Goal: Information Seeking & Learning: Learn about a topic

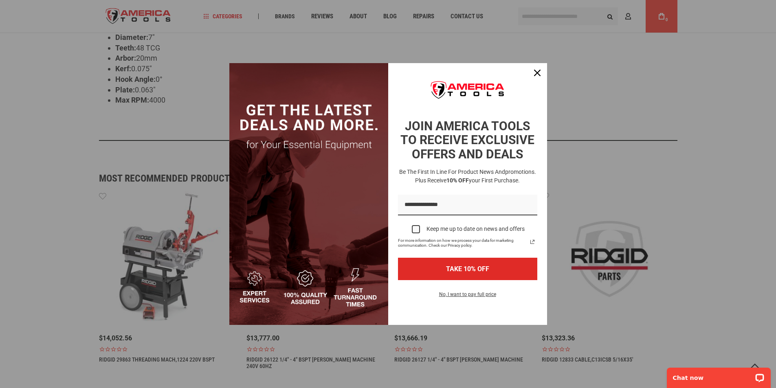
scroll to position [489, 0]
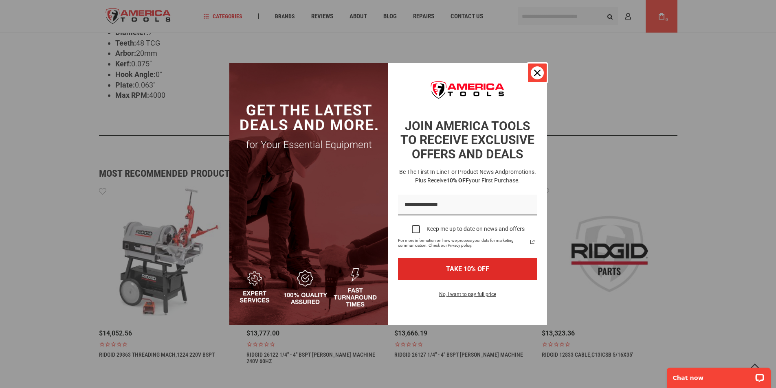
click at [540, 75] on icon "close icon" at bounding box center [537, 73] width 7 height 7
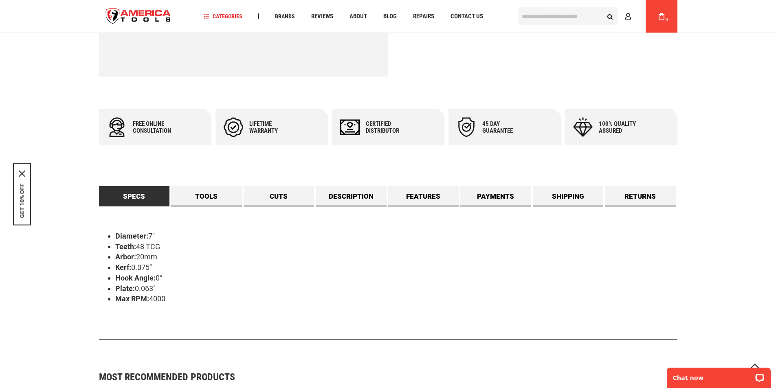
scroll to position [408, 0]
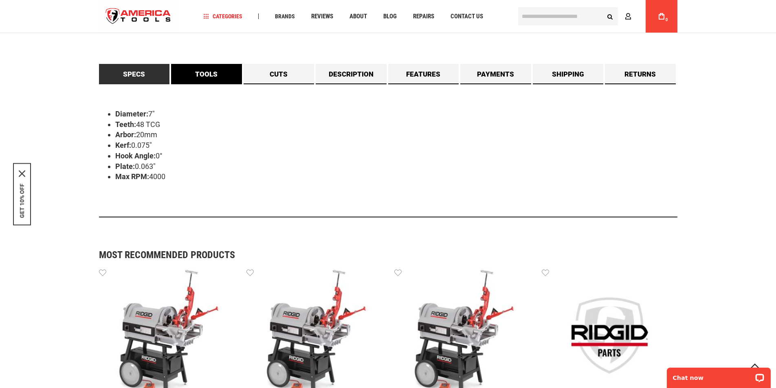
click at [224, 82] on link "Tools" at bounding box center [206, 74] width 71 height 20
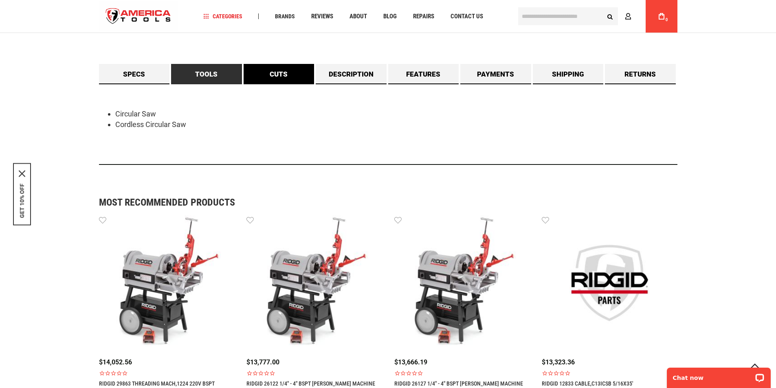
click at [271, 77] on link "Cuts" at bounding box center [279, 74] width 71 height 20
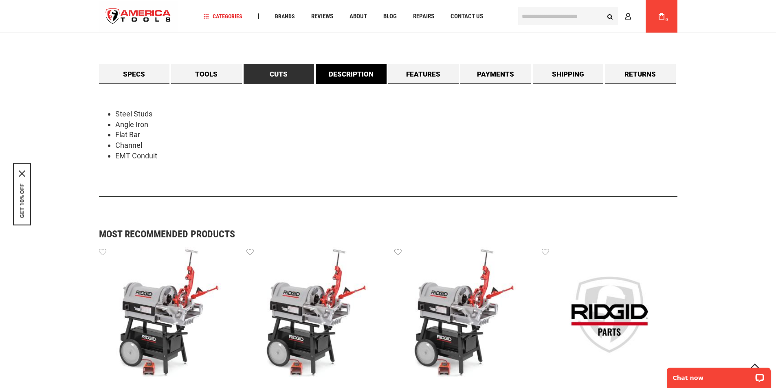
click at [320, 73] on link "Description" at bounding box center [351, 74] width 71 height 20
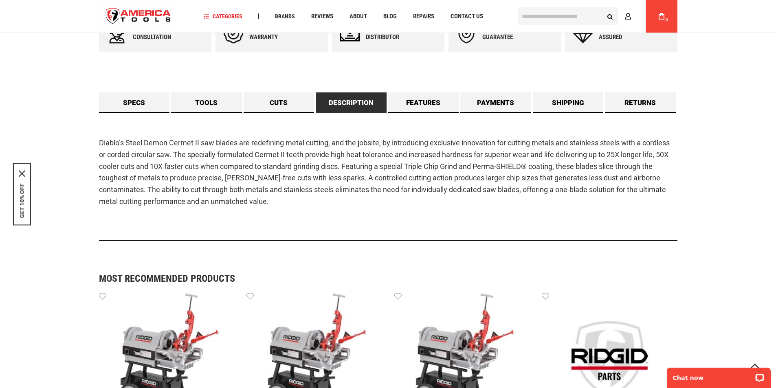
scroll to position [326, 0]
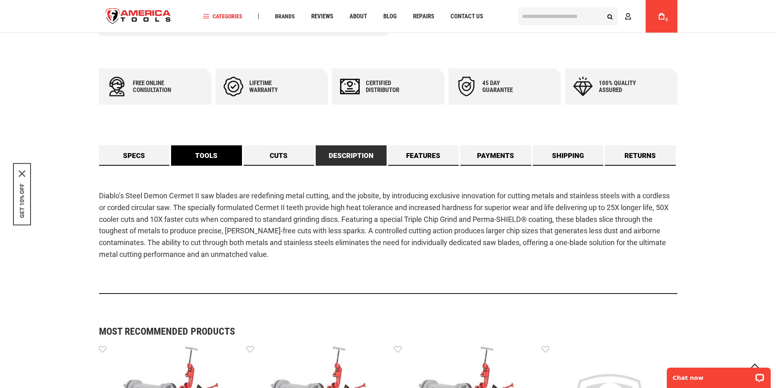
click at [190, 153] on link "Tools" at bounding box center [206, 156] width 71 height 20
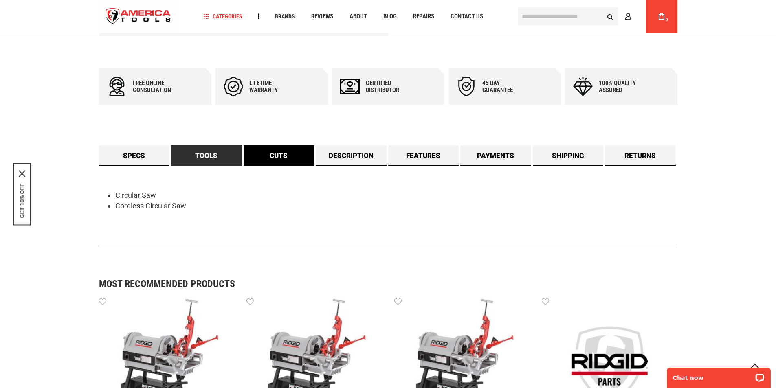
click at [262, 156] on link "Cuts" at bounding box center [279, 156] width 71 height 20
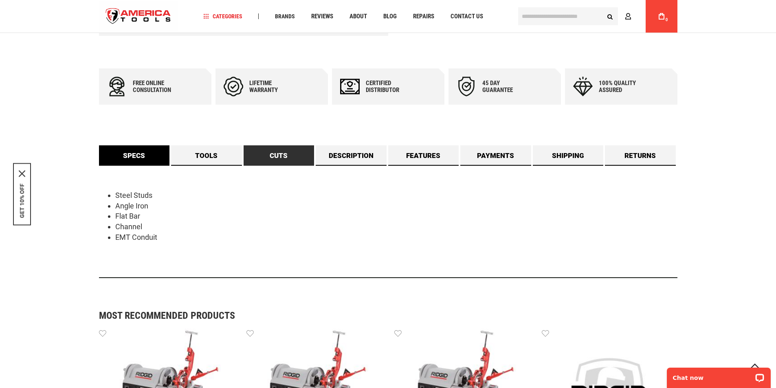
click at [150, 160] on link "Specs" at bounding box center [134, 156] width 71 height 20
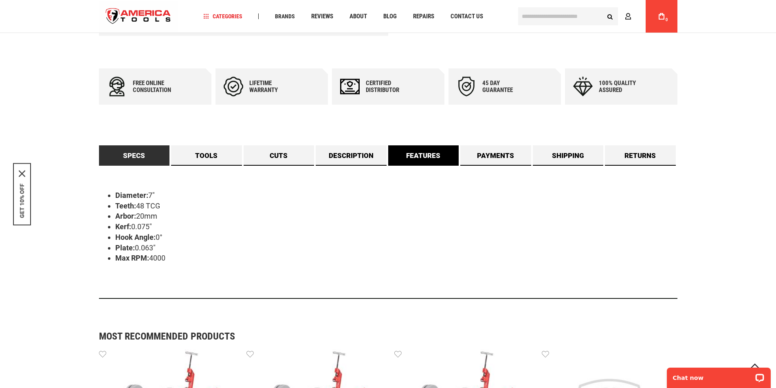
click at [423, 160] on link "Features" at bounding box center [423, 156] width 71 height 20
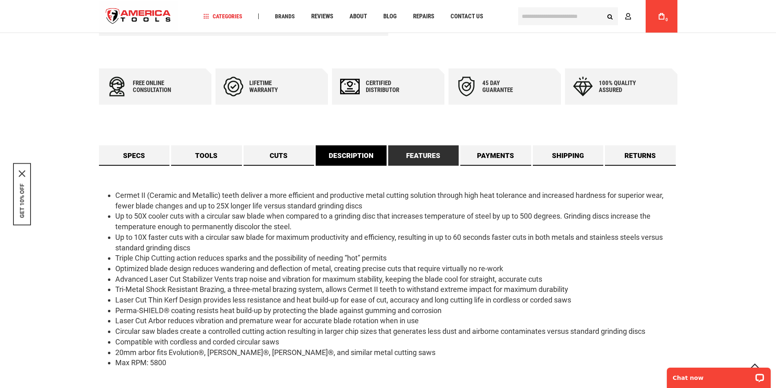
click at [357, 164] on link "Description" at bounding box center [351, 156] width 71 height 20
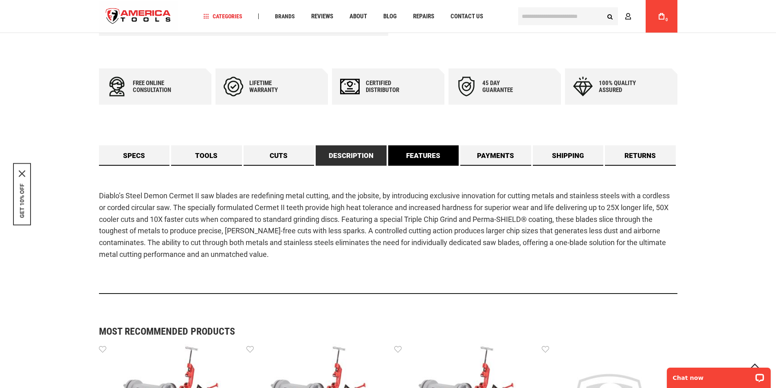
click at [426, 159] on link "Features" at bounding box center [423, 156] width 71 height 20
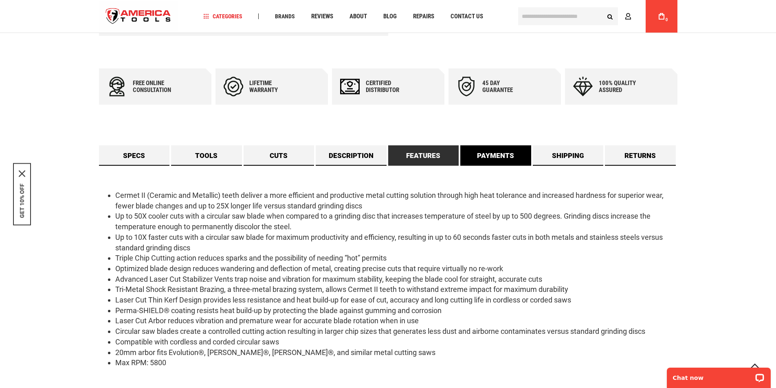
click at [491, 154] on link "Payments" at bounding box center [496, 156] width 71 height 20
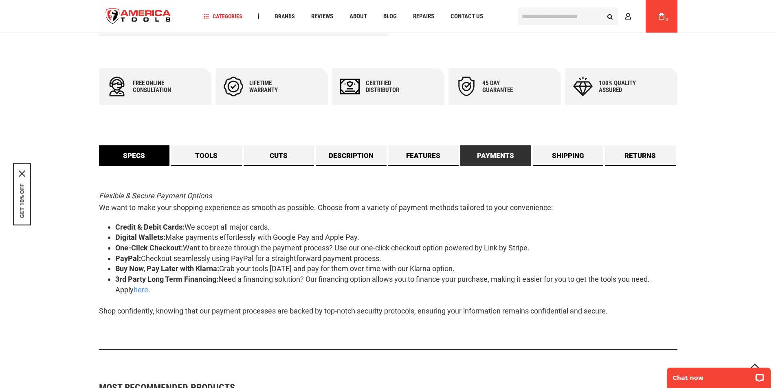
click at [149, 159] on link "Specs" at bounding box center [134, 156] width 71 height 20
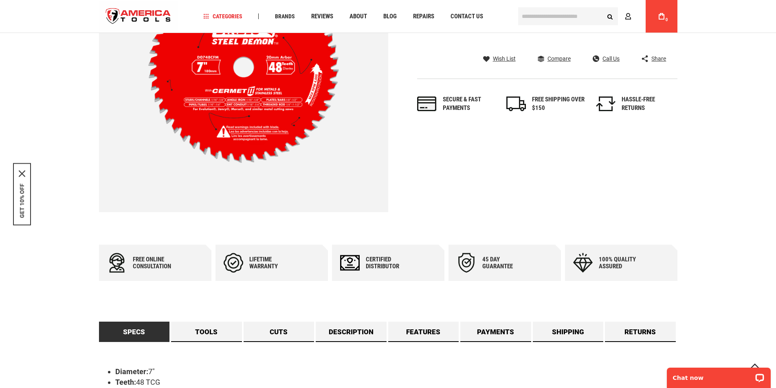
scroll to position [122, 0]
